Goal: Information Seeking & Learning: Learn about a topic

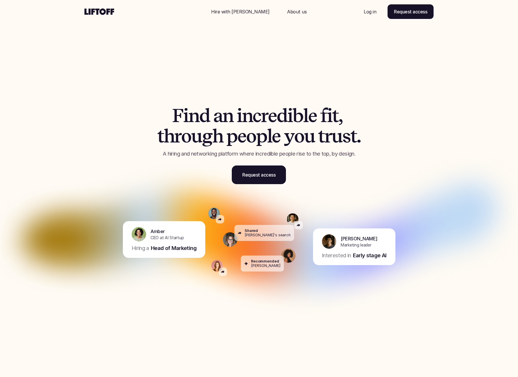
click at [367, 10] on p "Log in" at bounding box center [370, 11] width 13 height 7
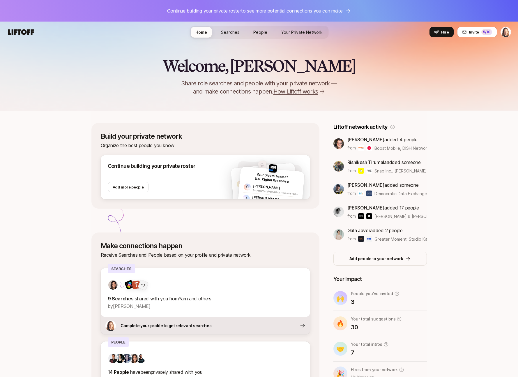
click at [233, 31] on span "Searches" at bounding box center [230, 32] width 18 height 5
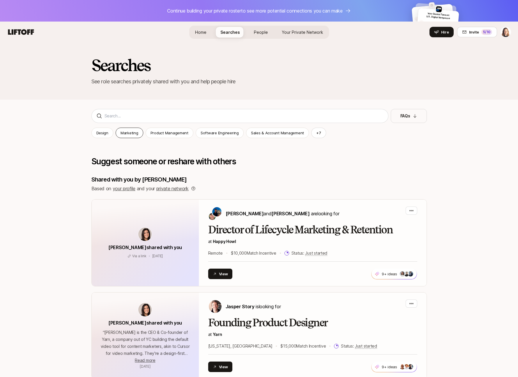
click at [125, 133] on p "Marketing" at bounding box center [130, 133] width 18 height 6
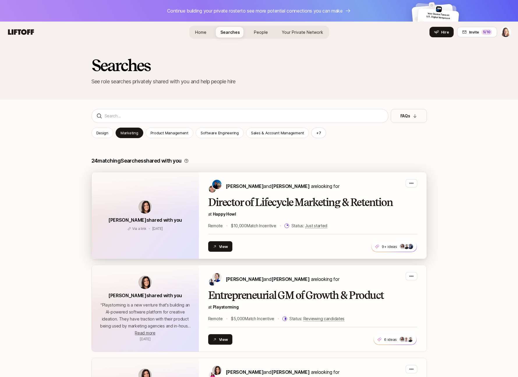
click at [221, 197] on h2 "Director of Lifecycle Marketing & Retention" at bounding box center [312, 203] width 209 height 12
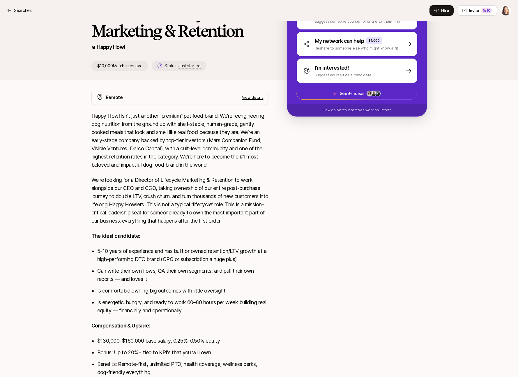
scroll to position [154, 0]
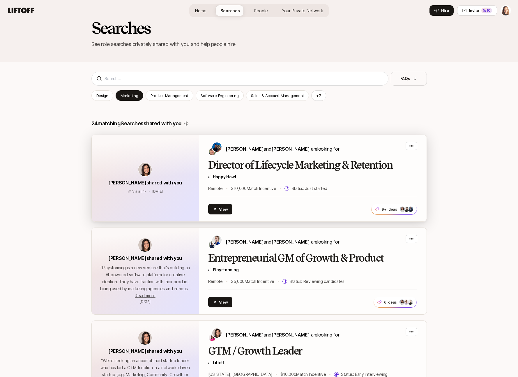
scroll to position [42, 0]
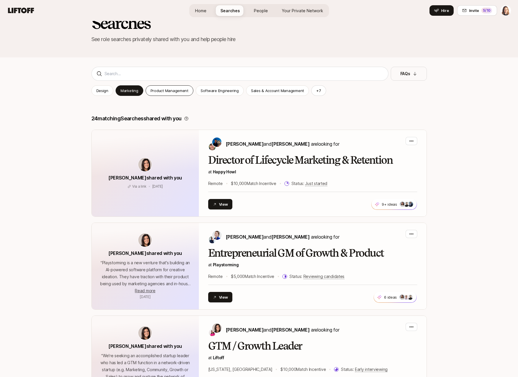
click at [161, 91] on p "Product Management" at bounding box center [170, 91] width 38 height 6
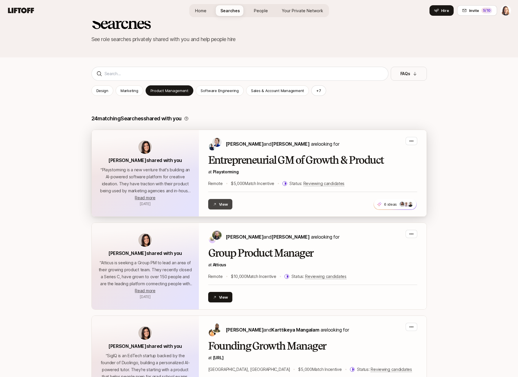
click at [225, 203] on button "View" at bounding box center [220, 204] width 24 height 10
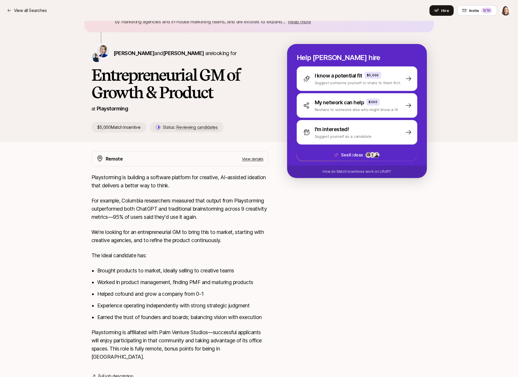
scroll to position [71, 0]
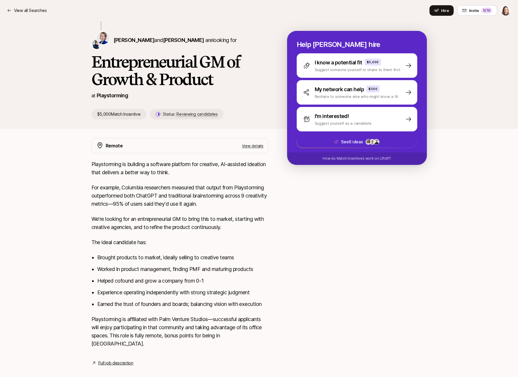
click at [112, 359] on link "Full job description" at bounding box center [115, 362] width 35 height 7
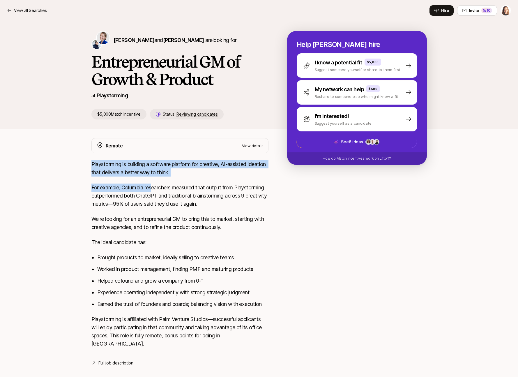
drag, startPoint x: 91, startPoint y: 163, endPoint x: 153, endPoint y: 190, distance: 68.2
click at [153, 191] on div "Remote View details Playstorming is building a software platform for creative, …" at bounding box center [258, 252] width 349 height 228
click at [153, 190] on p "For example, Columbia researchers measured that output from Playstorming outper…" at bounding box center [179, 195] width 177 height 24
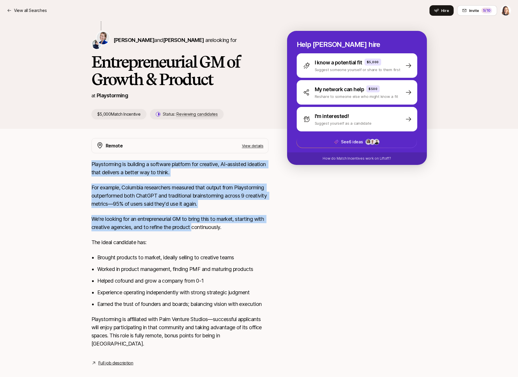
drag, startPoint x: 92, startPoint y: 164, endPoint x: 194, endPoint y: 224, distance: 118.7
click at [197, 227] on div "Playstorming is building a software platform for creative, AI-assisted ideation…" at bounding box center [179, 257] width 177 height 194
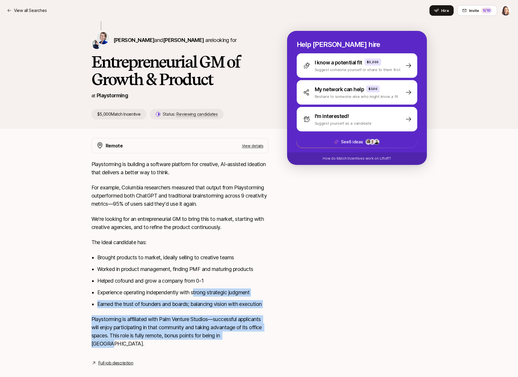
drag, startPoint x: 242, startPoint y: 336, endPoint x: 197, endPoint y: 295, distance: 61.8
click at [197, 295] on div "Playstorming is building a software platform for creative, AI-assisted ideation…" at bounding box center [179, 257] width 177 height 194
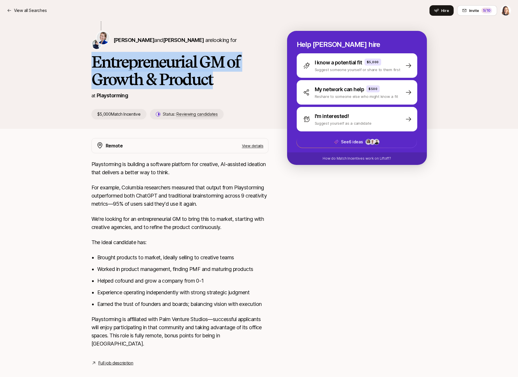
drag, startPoint x: 92, startPoint y: 60, endPoint x: 233, endPoint y: 83, distance: 142.5
click at [233, 83] on h1 "Entrepreneurial GM of Growth & Product" at bounding box center [179, 70] width 177 height 35
copy h1 "Entrepreneurial GM of Growth & Product"
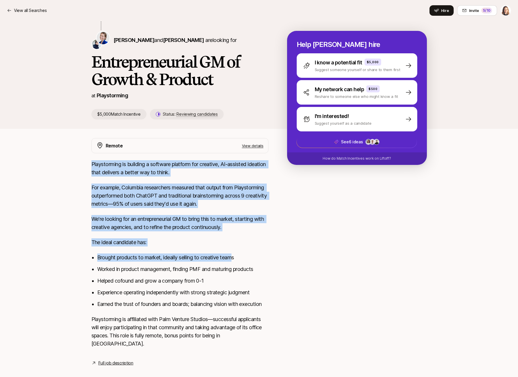
drag, startPoint x: 92, startPoint y: 164, endPoint x: 233, endPoint y: 257, distance: 169.1
click at [233, 257] on div "Playstorming is building a software platform for creative, AI-assisted ideation…" at bounding box center [179, 257] width 177 height 194
click at [123, 198] on p "For example, Columbia researchers measured that output from Playstorming outper…" at bounding box center [179, 195] width 177 height 24
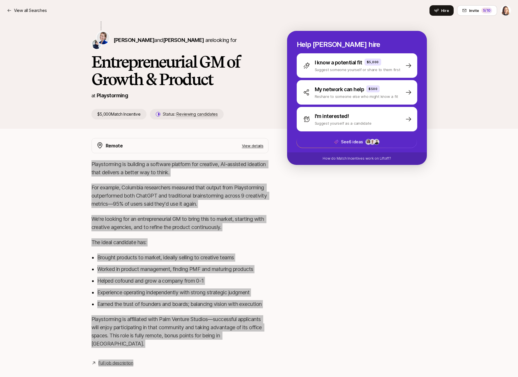
drag, startPoint x: 91, startPoint y: 164, endPoint x: 292, endPoint y: 283, distance: 233.4
click at [292, 283] on div "Remote View details Playstorming is building a software platform for creative, …" at bounding box center [258, 252] width 349 height 228
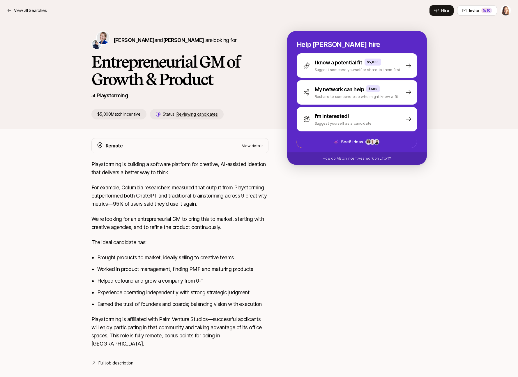
click at [244, 339] on p "Playstorming is affiliated with Palm Venture Studios—successful applicants will…" at bounding box center [179, 331] width 177 height 33
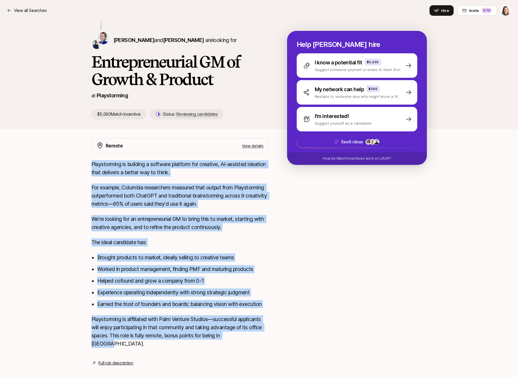
drag, startPoint x: 242, startPoint y: 338, endPoint x: 89, endPoint y: 168, distance: 229.2
click at [89, 168] on div "Remote View details Playstorming is building a software platform for creative, …" at bounding box center [258, 252] width 349 height 228
copy div "Playstorming is building a software platform for creative, AI-assisted ideation…"
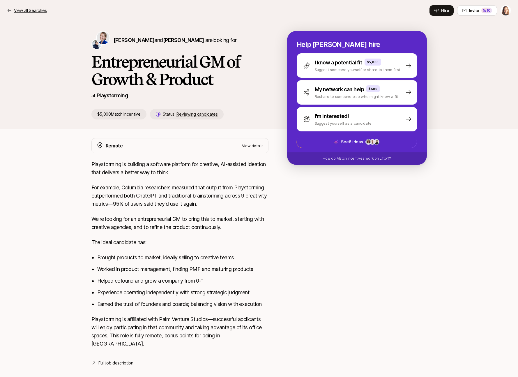
click at [39, 9] on p "View all Searches" at bounding box center [30, 10] width 33 height 7
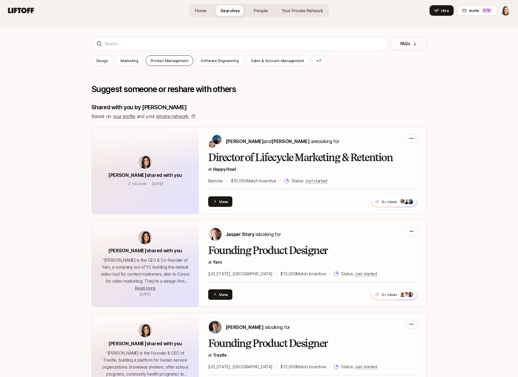
scroll to position [77, 0]
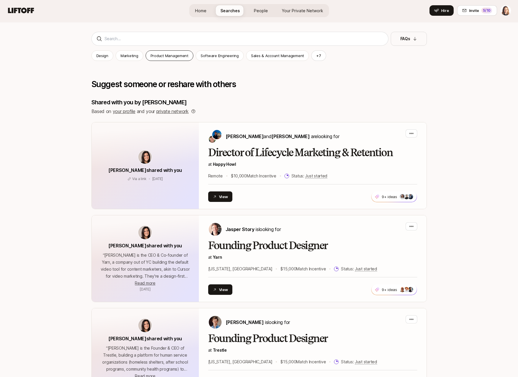
click at [169, 54] on p "Product Management" at bounding box center [170, 56] width 38 height 6
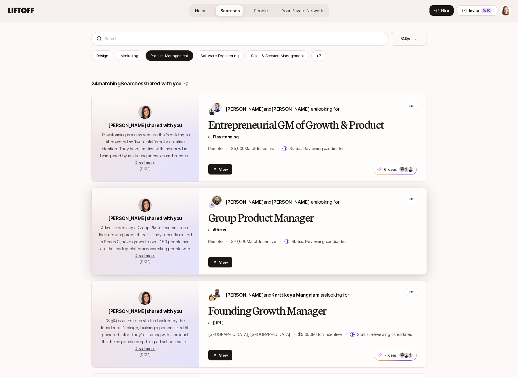
click at [237, 218] on h2 "Group Product Manager" at bounding box center [312, 218] width 209 height 12
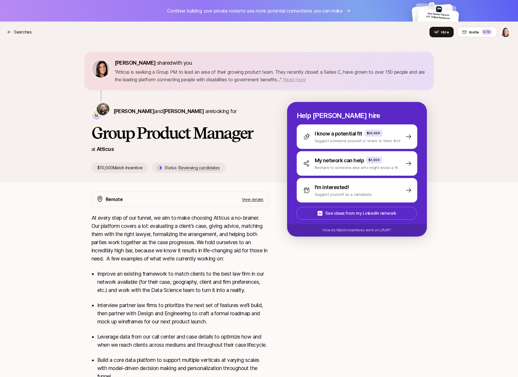
click at [302, 78] on span "Read more" at bounding box center [294, 80] width 23 height 6
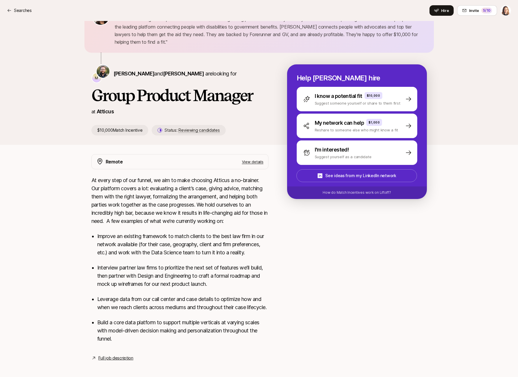
scroll to position [64, 0]
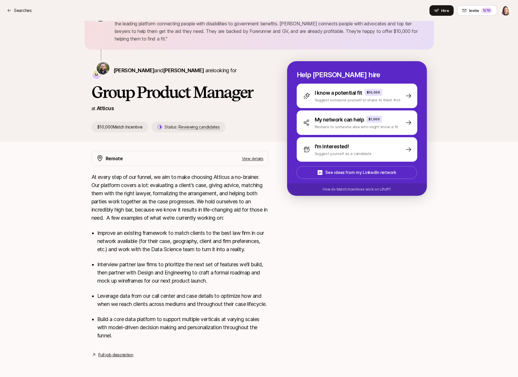
click at [116, 355] on link "Full job description" at bounding box center [115, 354] width 35 height 7
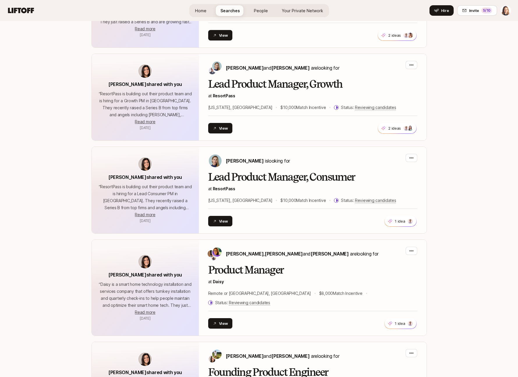
scroll to position [881, 0]
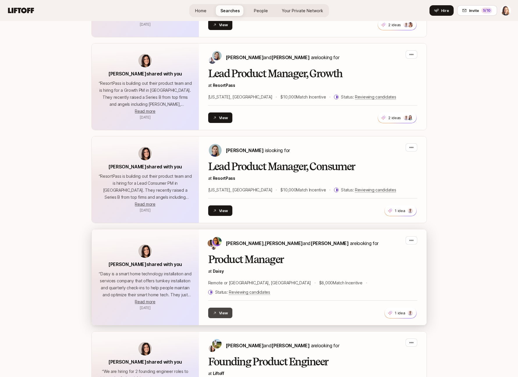
click at [224, 307] on button "View" at bounding box center [220, 312] width 24 height 10
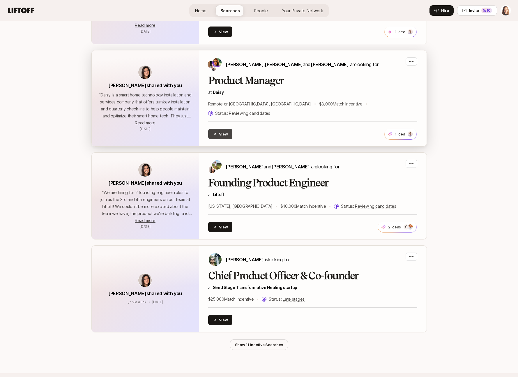
scroll to position [1059, 0]
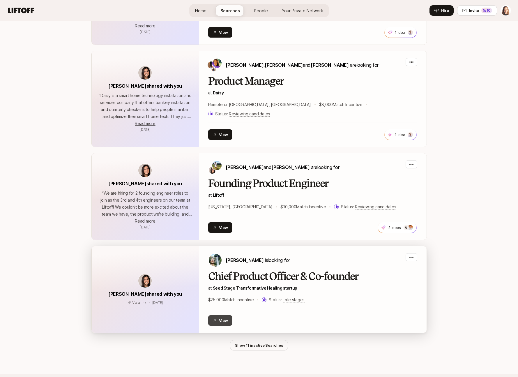
click at [219, 315] on button "View" at bounding box center [220, 320] width 24 height 10
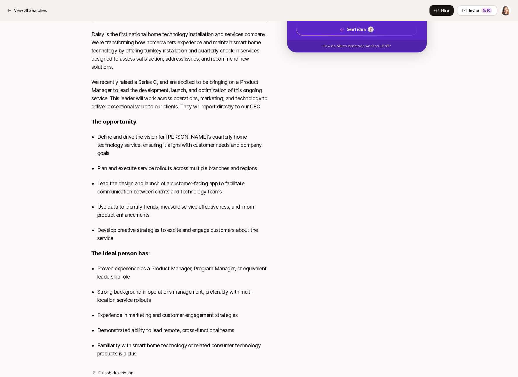
scroll to position [201, 0]
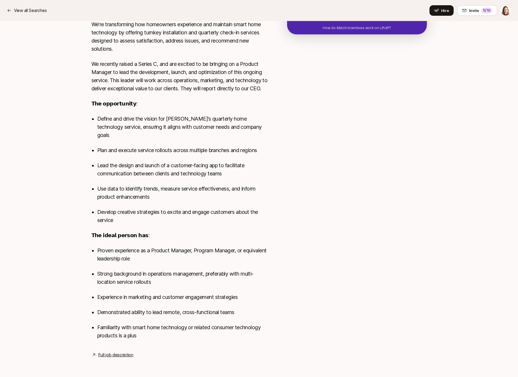
click at [111, 353] on link "Full job description" at bounding box center [115, 354] width 35 height 7
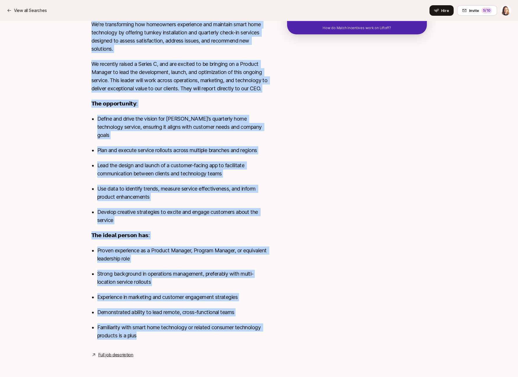
drag, startPoint x: 92, startPoint y: 208, endPoint x: 179, endPoint y: 346, distance: 163.5
click at [179, 346] on div "Daisy is the first national home technology installation and services company. …" at bounding box center [179, 179] width 177 height 334
copy div "Daisy is the first national home technology installation and services company. …"
